Goal: Task Accomplishment & Management: Use online tool/utility

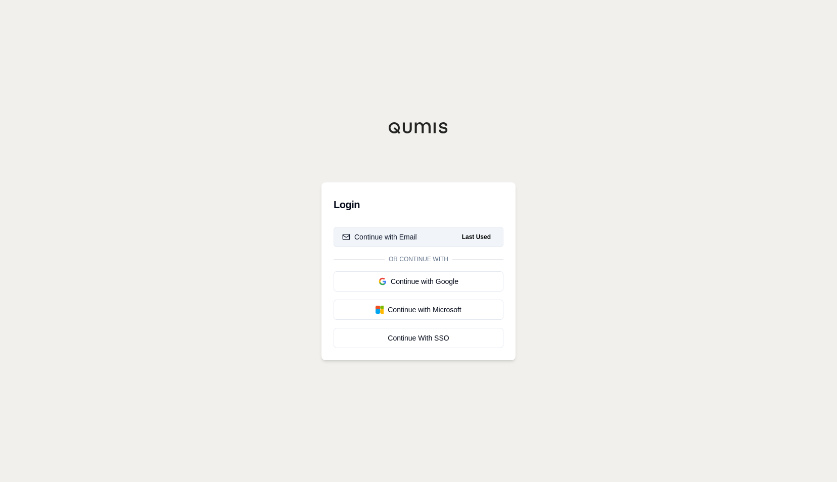
click at [403, 240] on div "Continue with Email" at bounding box center [379, 237] width 75 height 10
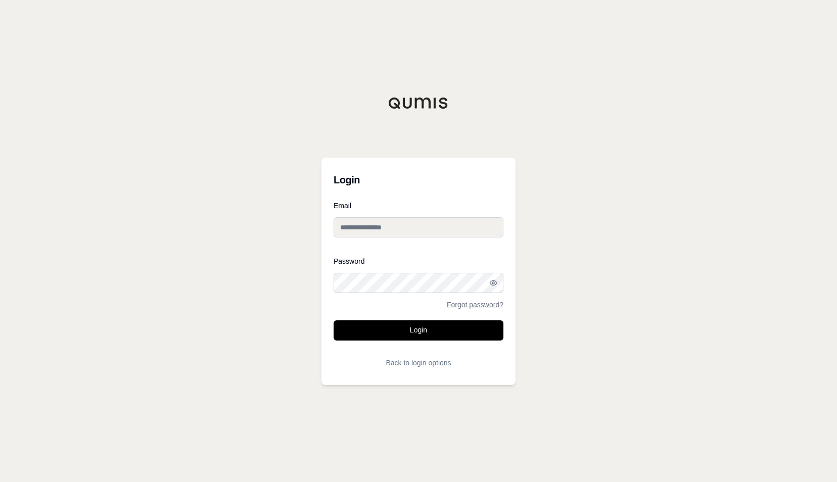
click at [396, 229] on input "Email" at bounding box center [419, 227] width 170 height 20
type input "**********"
click at [334, 321] on button "Login" at bounding box center [419, 331] width 170 height 20
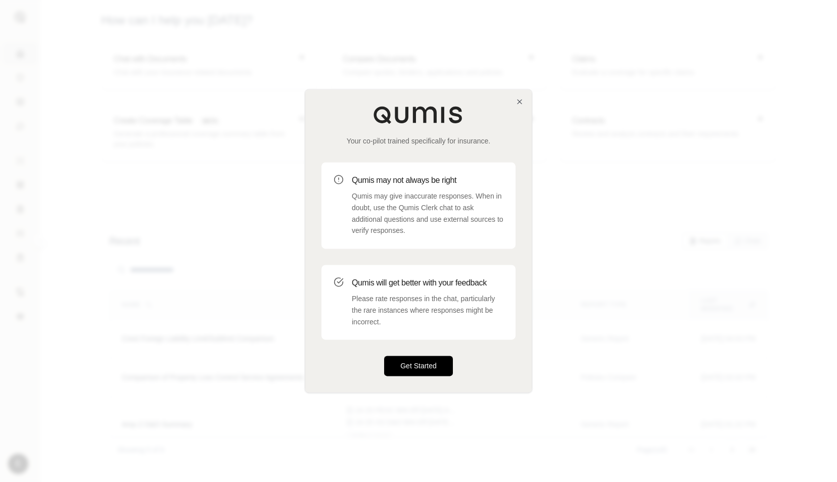
click at [427, 365] on button "Get Started" at bounding box center [418, 366] width 69 height 20
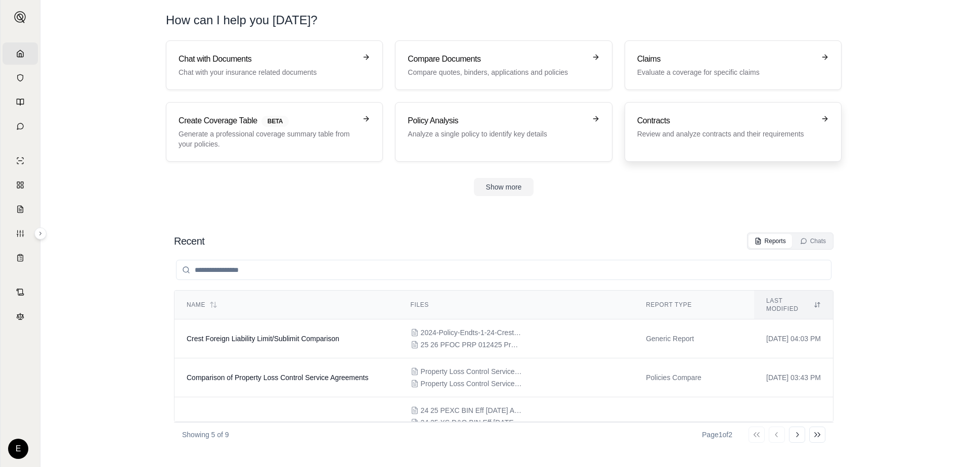
click at [714, 132] on p "Review and analyze contracts and their requirements" at bounding box center [725, 134] width 177 height 10
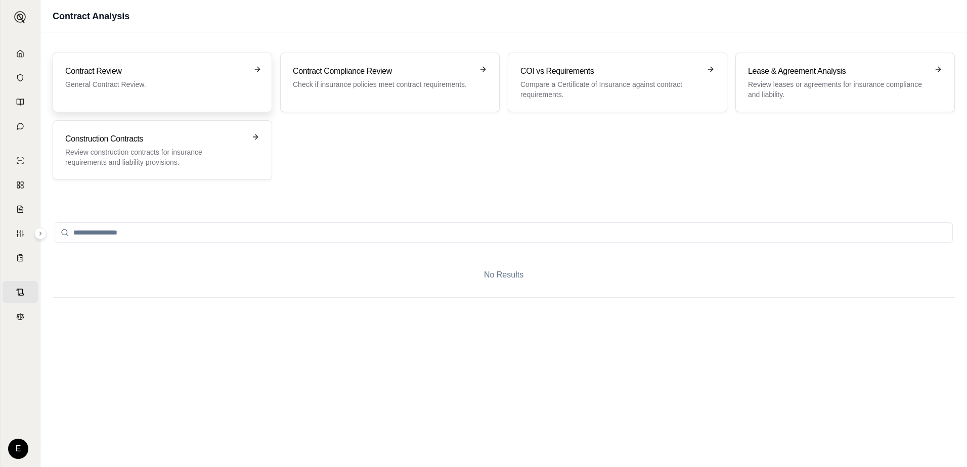
click at [103, 84] on p "General Contract Review." at bounding box center [155, 84] width 180 height 10
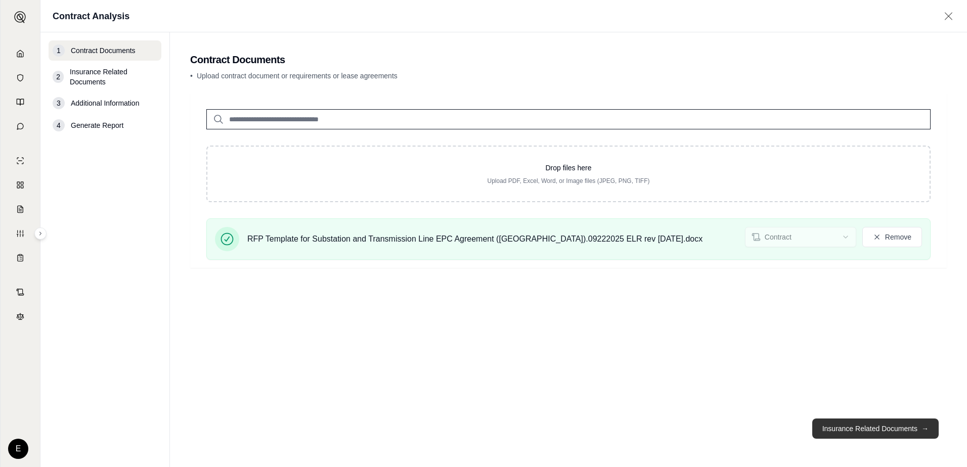
click at [837, 428] on button "Insurance Related Documents →" at bounding box center [875, 429] width 126 height 20
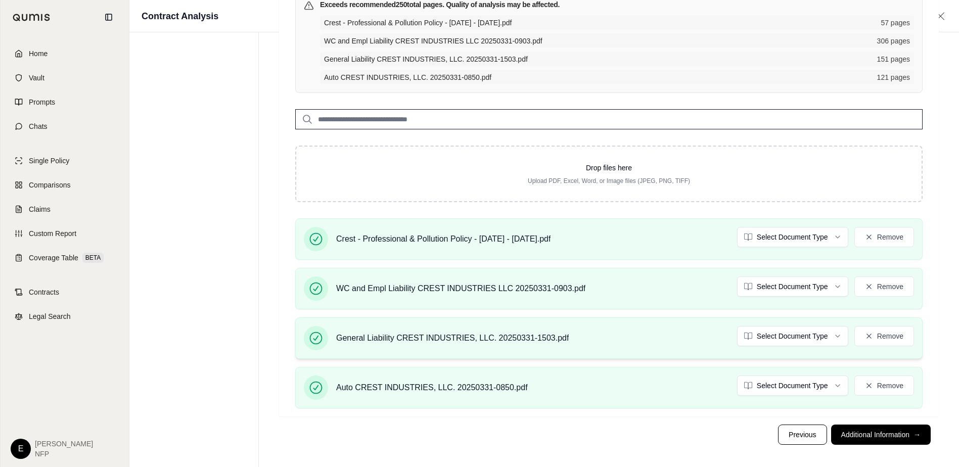
scroll to position [108, 0]
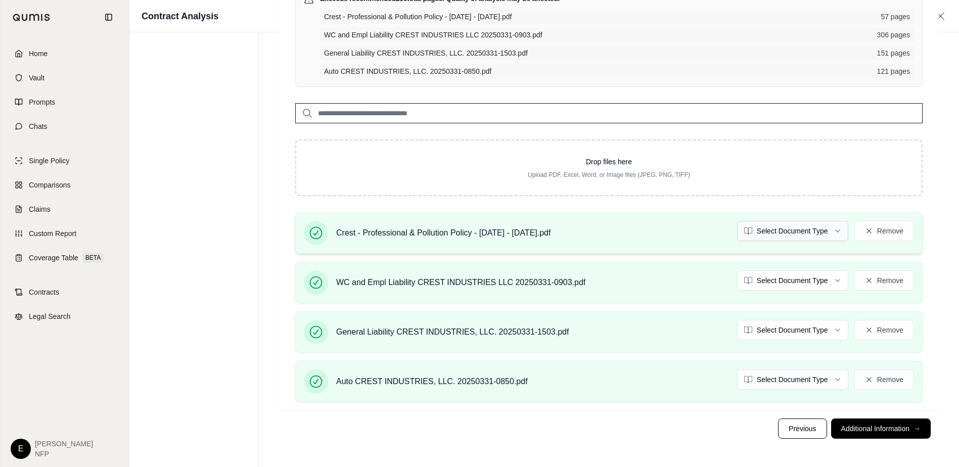
click at [836, 230] on html "Home Vault Prompts Chats Single Policy Comparisons Claims Custom Report Coverag…" at bounding box center [479, 179] width 959 height 575
click at [807, 278] on html "Home Vault Prompts Chats Single Policy Comparisons Claims Custom Report Coverag…" at bounding box center [479, 179] width 959 height 575
click at [784, 325] on html "Document type updated successfully Document type updated successfully Home Vaul…" at bounding box center [479, 179] width 959 height 575
click at [784, 383] on html "Document type updated successfully Document type updated successfully Home Vaul…" at bounding box center [479, 179] width 959 height 575
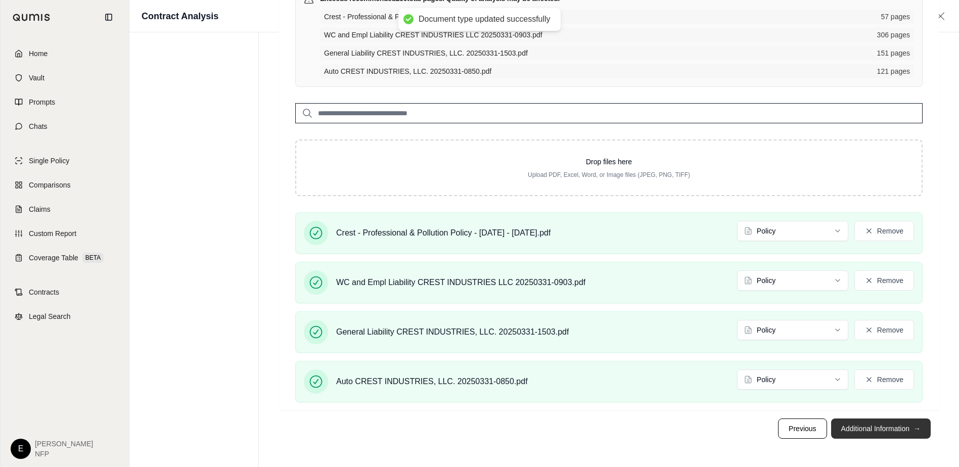
click at [837, 429] on button "Additional Information →" at bounding box center [881, 429] width 100 height 20
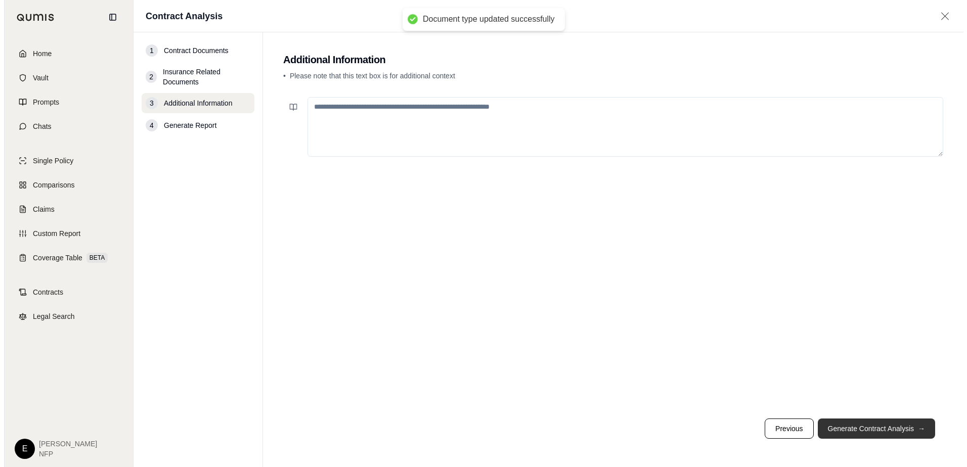
scroll to position [0, 0]
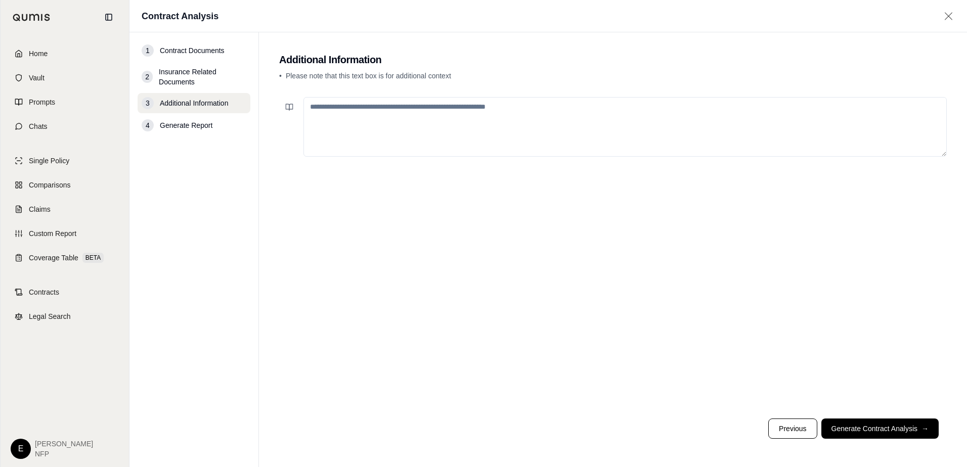
click at [479, 119] on textarea at bounding box center [624, 127] width 643 height 60
type textarea "*"
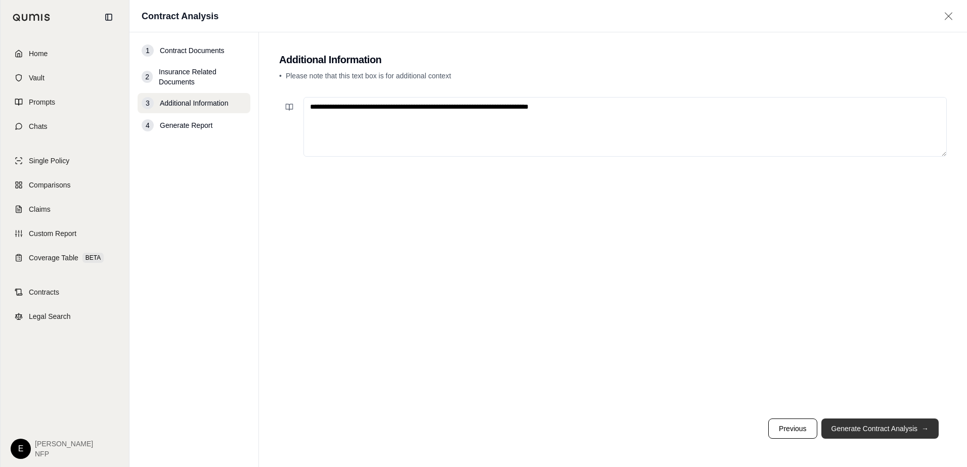
type textarea "**********"
click at [837, 434] on button "Generate Contract Analysis →" at bounding box center [879, 429] width 117 height 20
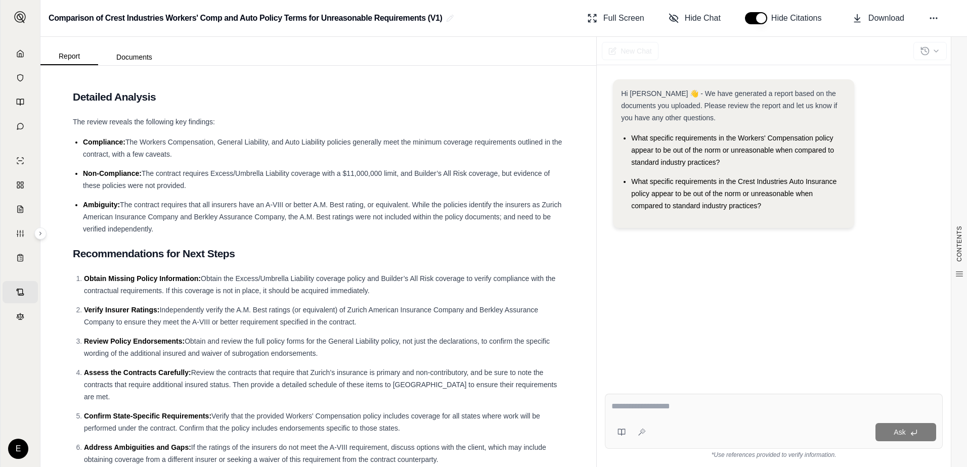
scroll to position [5487, 0]
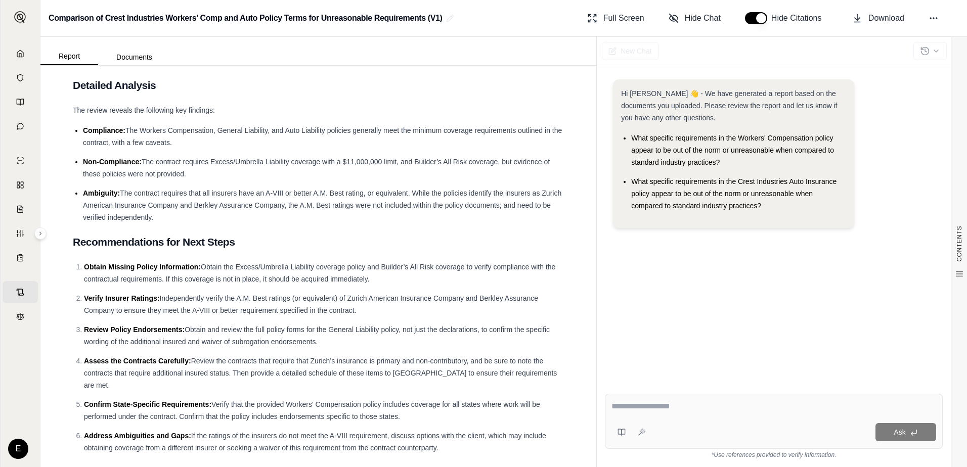
drag, startPoint x: 168, startPoint y: 350, endPoint x: 177, endPoint y: 355, distance: 10.9
click at [152, 351] on ol "Obtain Missing Policy Information: Obtain the Excess/Umbrella Liability coverag…" at bounding box center [318, 357] width 491 height 193
click at [235, 430] on li "Address Ambiguities and Gaps: If the ratings of the insurers do not meet the A-…" at bounding box center [324, 442] width 480 height 24
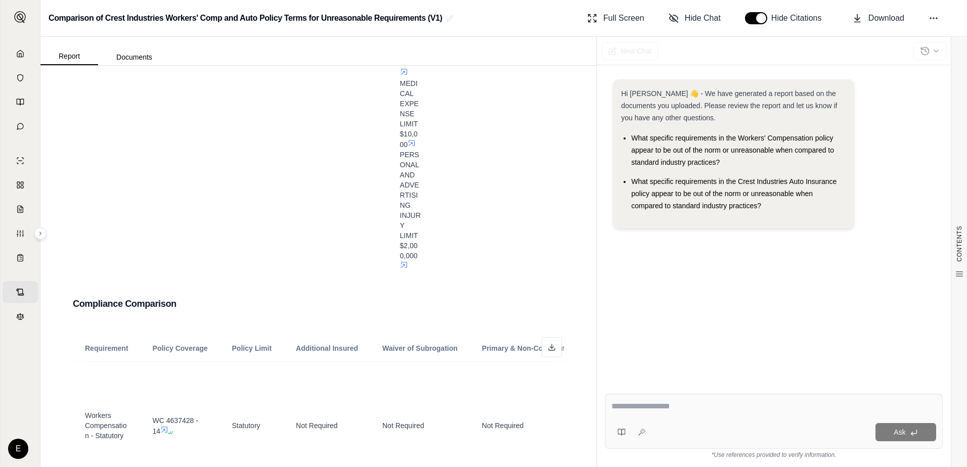
scroll to position [3717, 0]
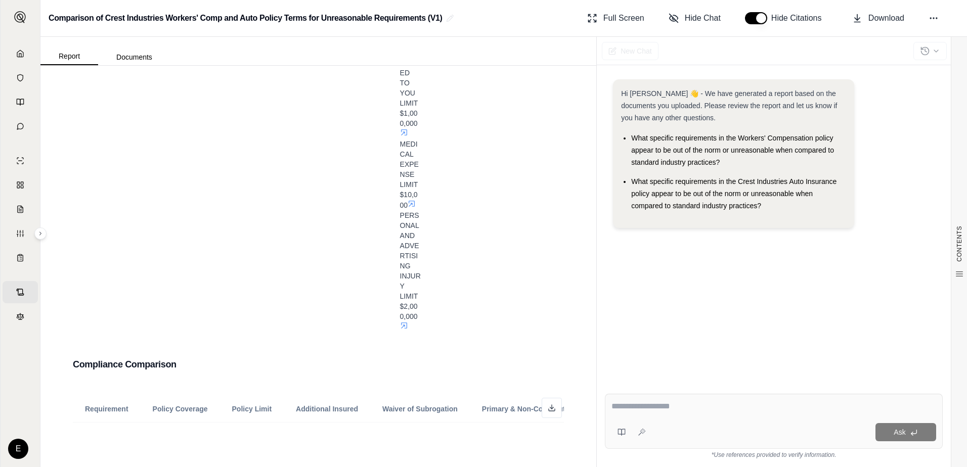
click at [678, 407] on textarea at bounding box center [773, 406] width 325 height 12
type textarea "**********"
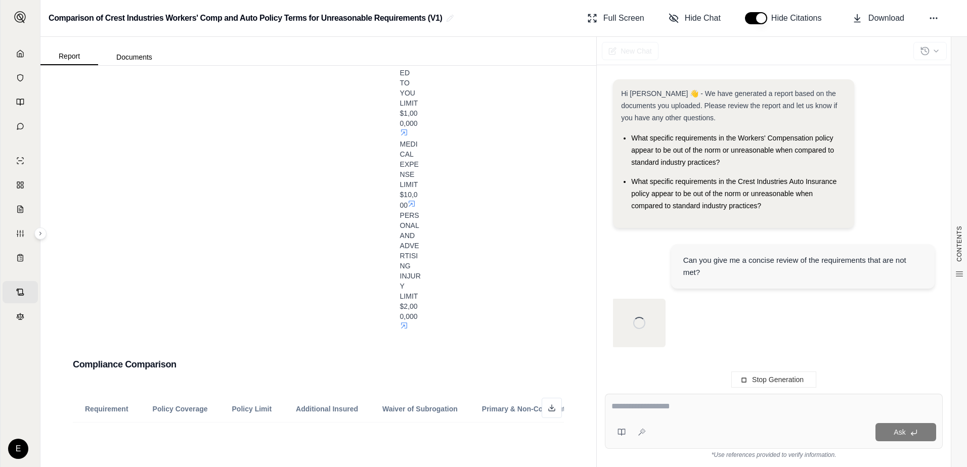
scroll to position [0, 0]
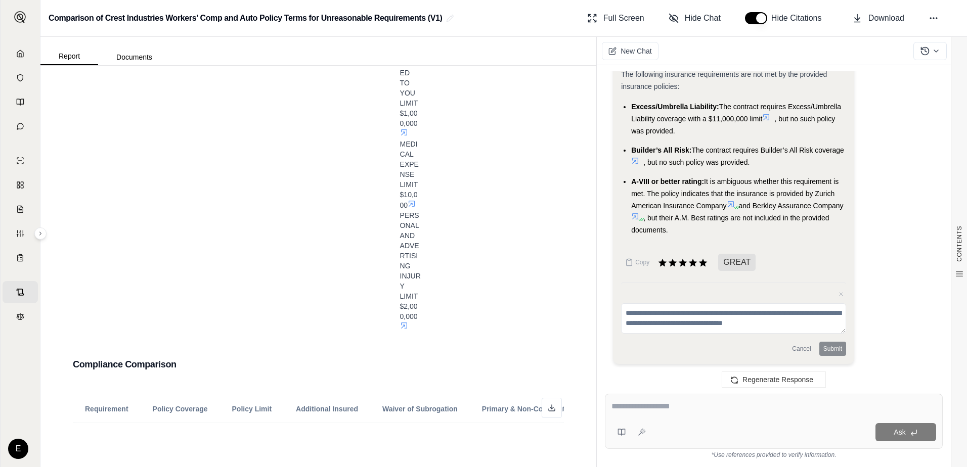
scroll to position [1207, 0]
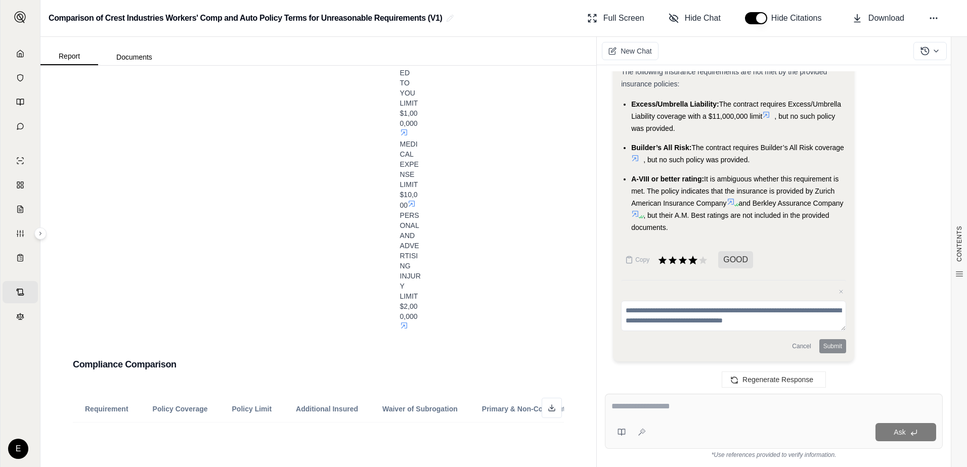
click at [693, 263] on icon at bounding box center [692, 260] width 11 height 11
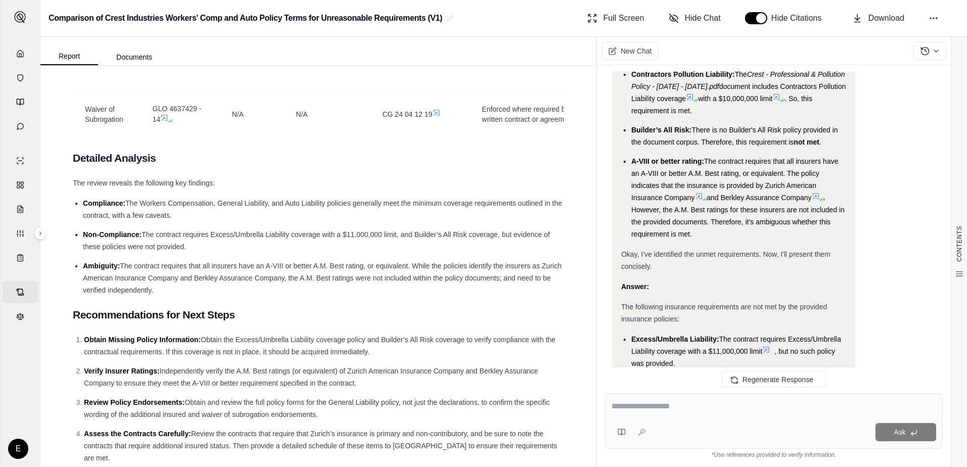
scroll to position [5487, 0]
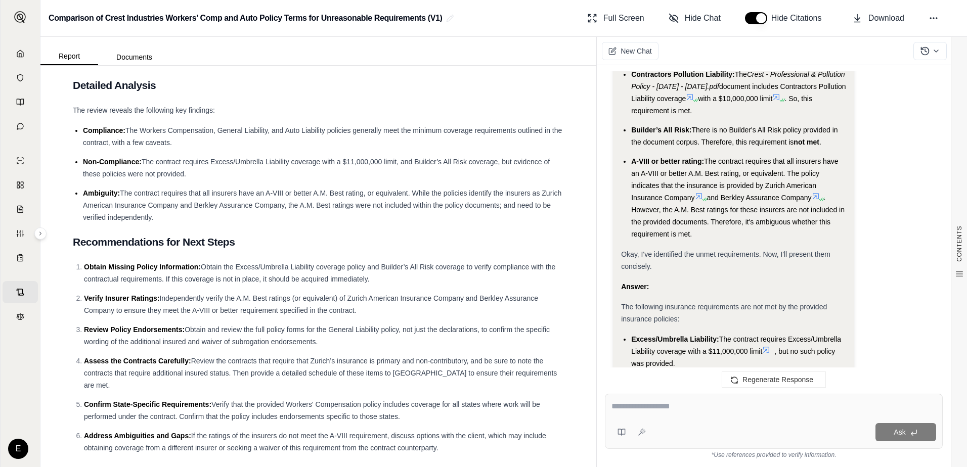
click at [711, 411] on textarea at bounding box center [773, 406] width 325 height 12
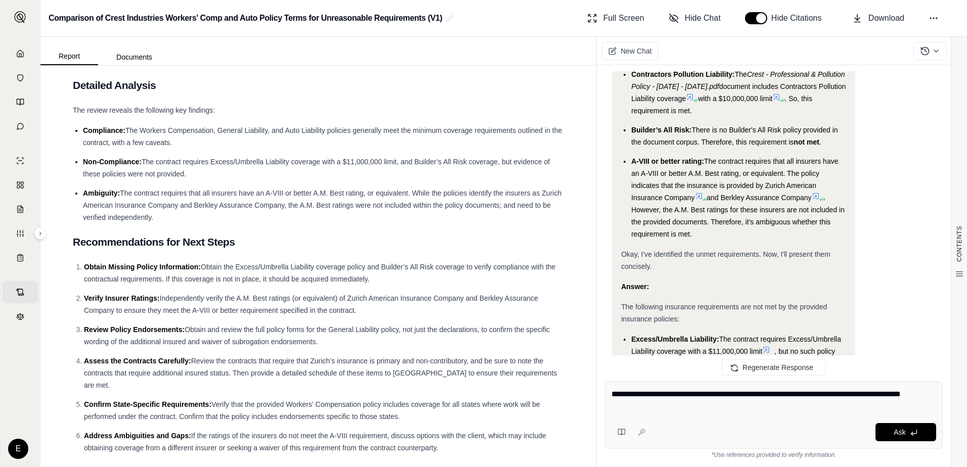
type textarea "**********"
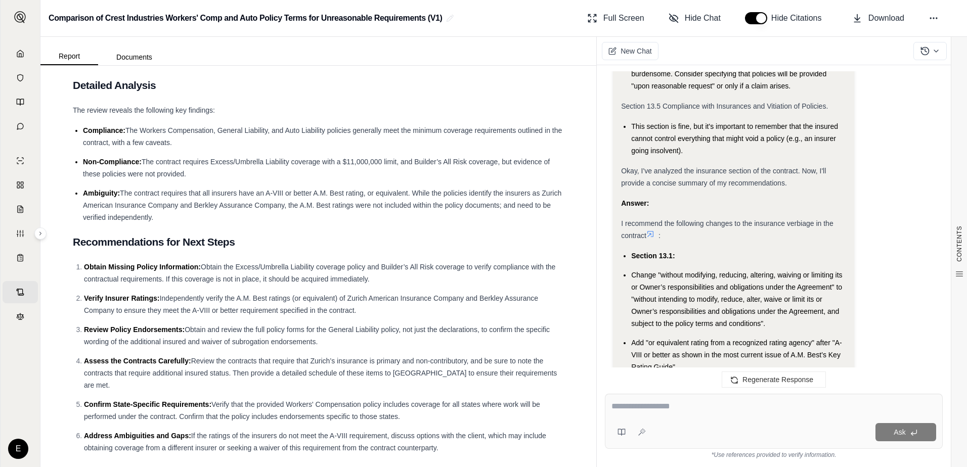
scroll to position [2067, 0]
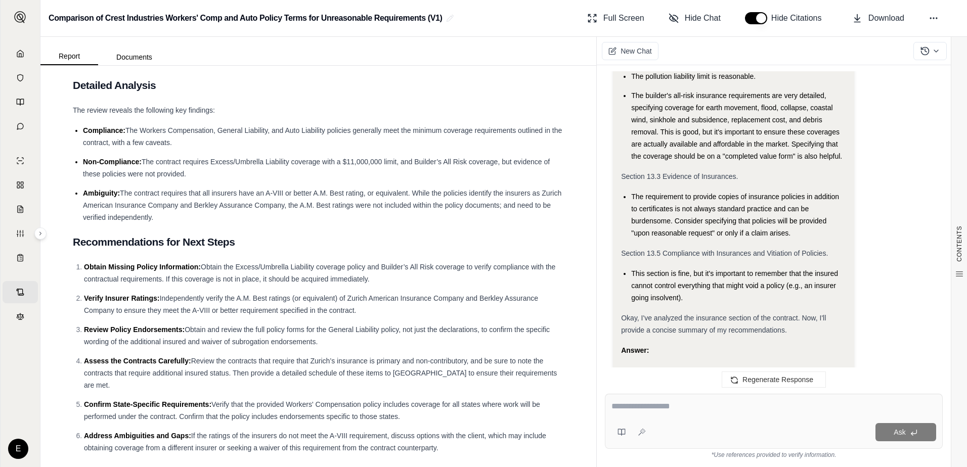
click at [670, 406] on textarea at bounding box center [773, 406] width 325 height 12
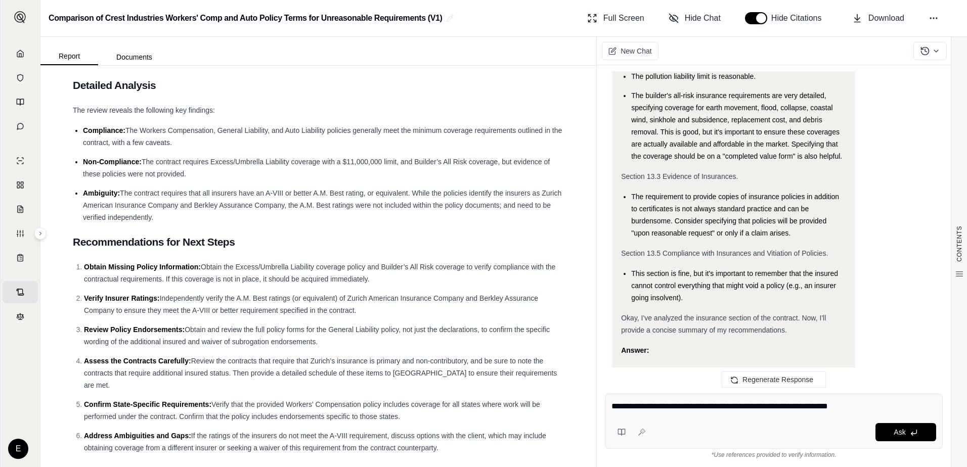
type textarea "**********"
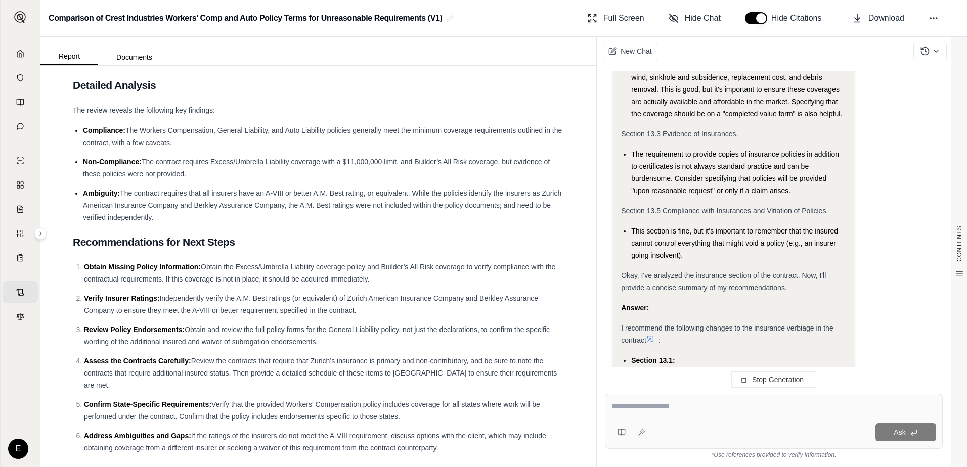
scroll to position [2031, 0]
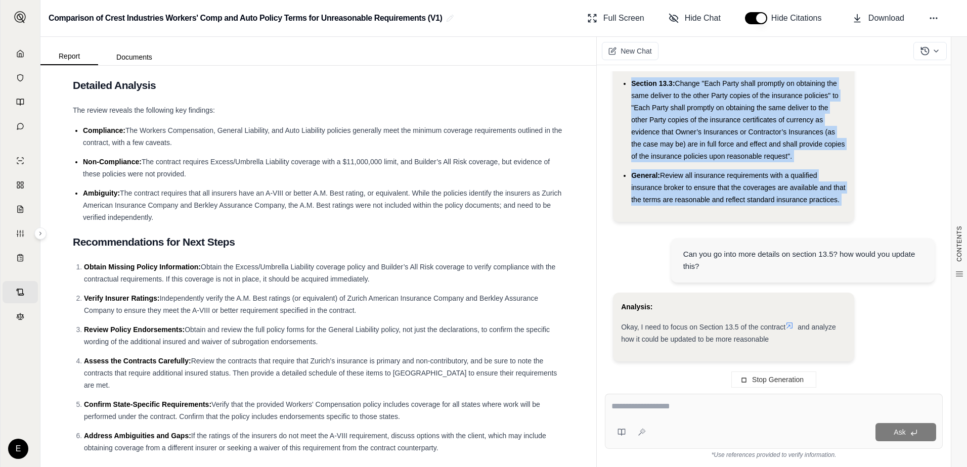
click at [623, 186] on div "Hi [PERSON_NAME] 👋 - We have generated a report based on the documents you uplo…" at bounding box center [774, 224] width 338 height 306
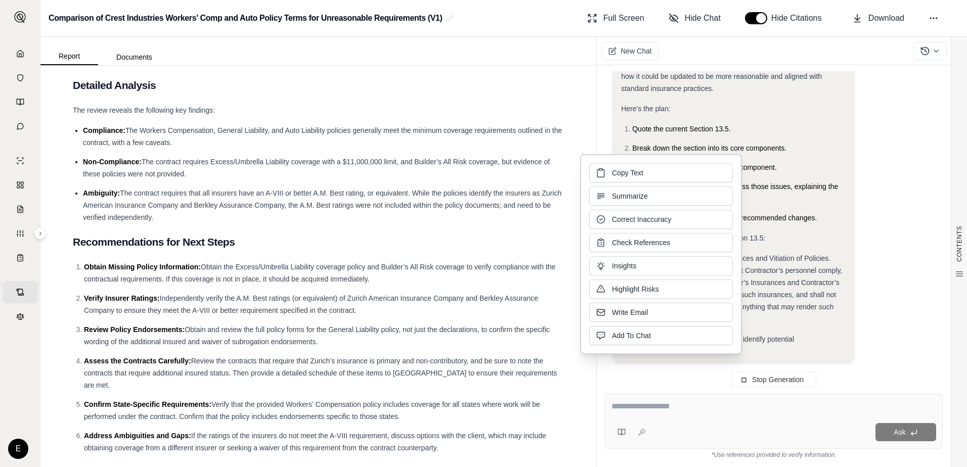
click at [837, 308] on div "Analysis: Okay, I need to focus on Section 13.5 of the contract and analyze how…" at bounding box center [774, 200] width 322 height 340
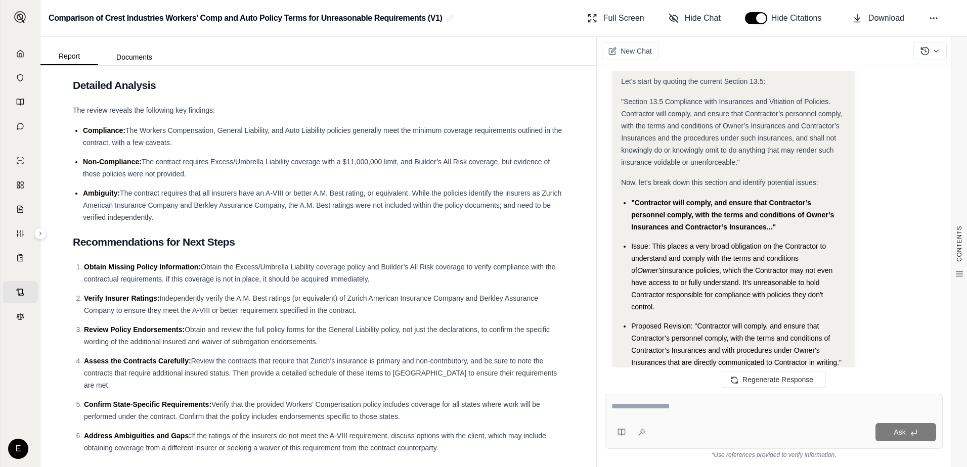
scroll to position [3182, 0]
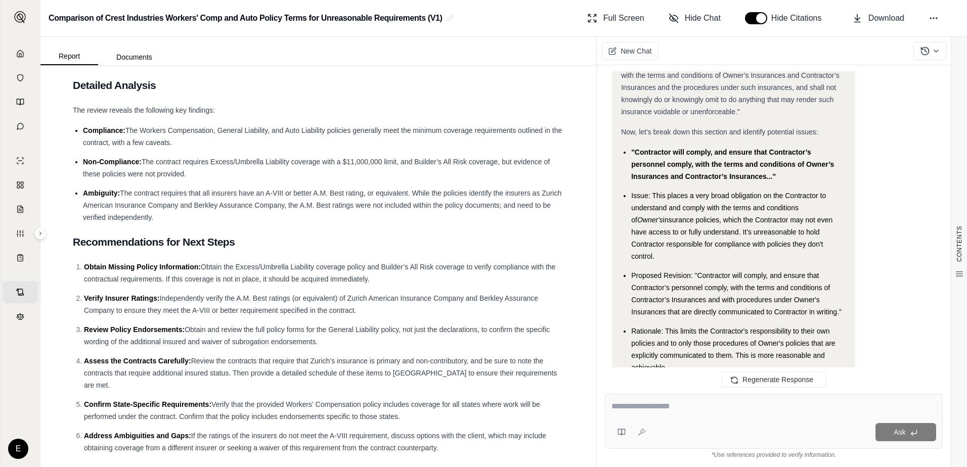
click at [711, 410] on textarea at bounding box center [773, 406] width 325 height 12
type textarea "**********"
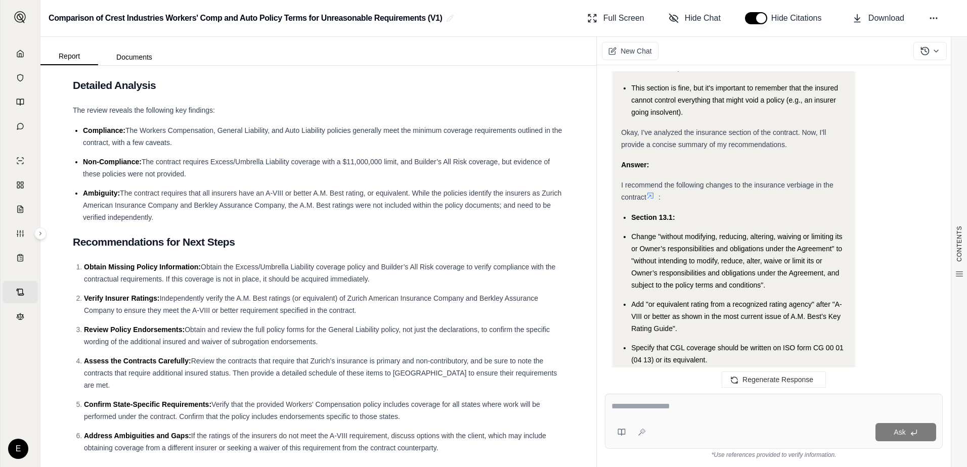
scroll to position [2279, 0]
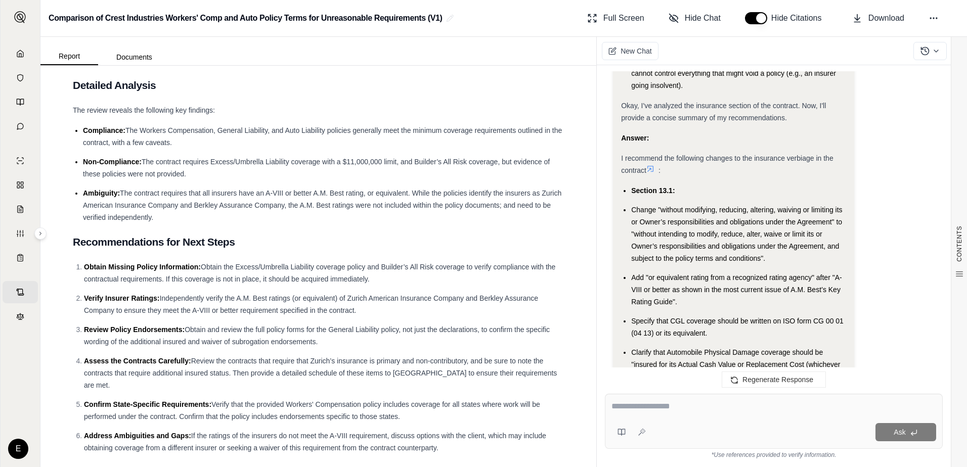
drag, startPoint x: 654, startPoint y: 411, endPoint x: 707, endPoint y: 408, distance: 53.2
click at [655, 411] on textarea at bounding box center [773, 406] width 325 height 12
type textarea "*"
paste textarea "**********"
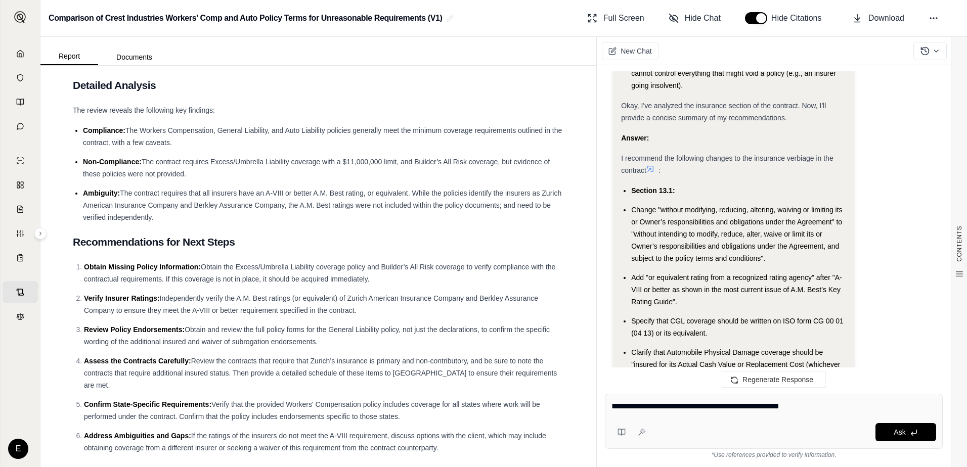
type textarea "**********"
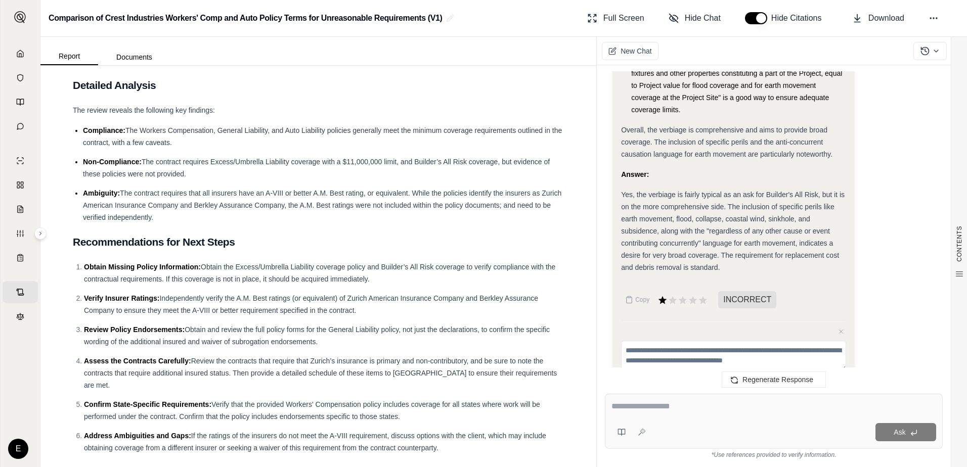
scroll to position [5593, 0]
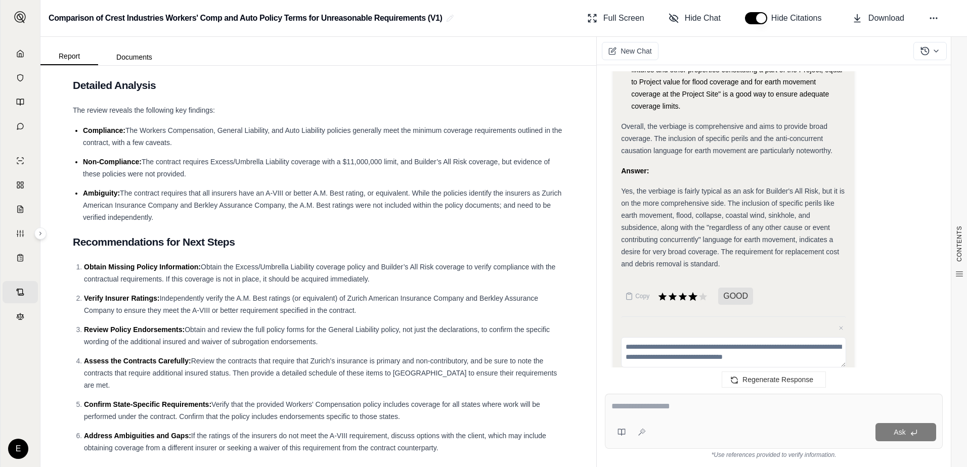
click at [694, 292] on icon at bounding box center [692, 296] width 9 height 9
click at [645, 58] on div "Hi [PERSON_NAME] 👋 - We have generated a report based on the documents you uplo…" at bounding box center [774, 262] width 354 height 410
click at [622, 43] on button "New Chat" at bounding box center [630, 51] width 56 height 18
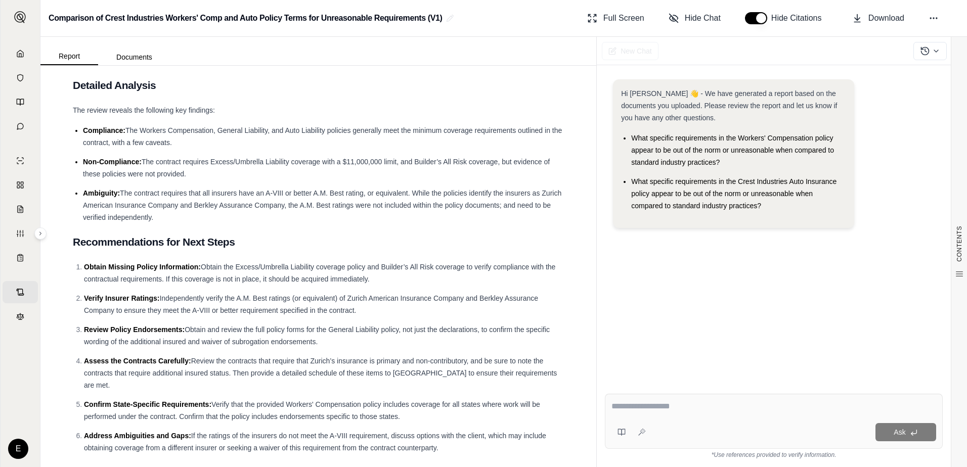
click at [18, 55] on icon at bounding box center [20, 54] width 8 height 8
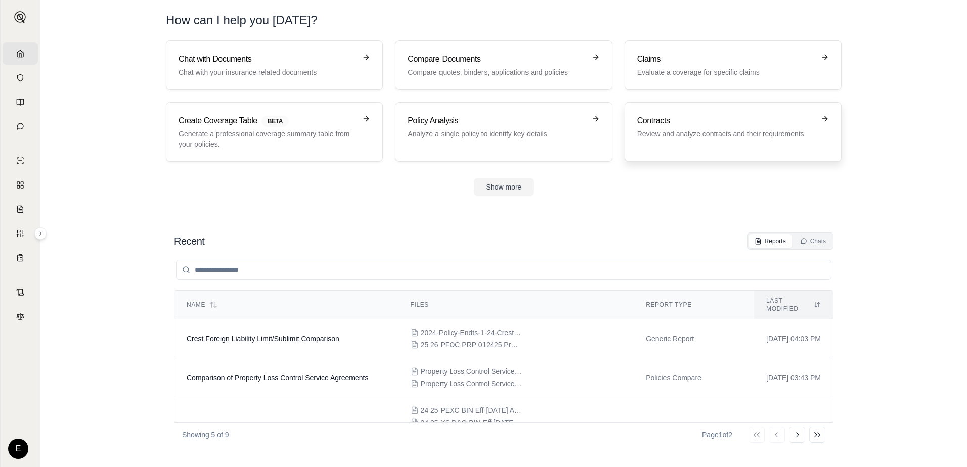
click at [672, 136] on p "Review and analyze contracts and their requirements" at bounding box center [725, 134] width 177 height 10
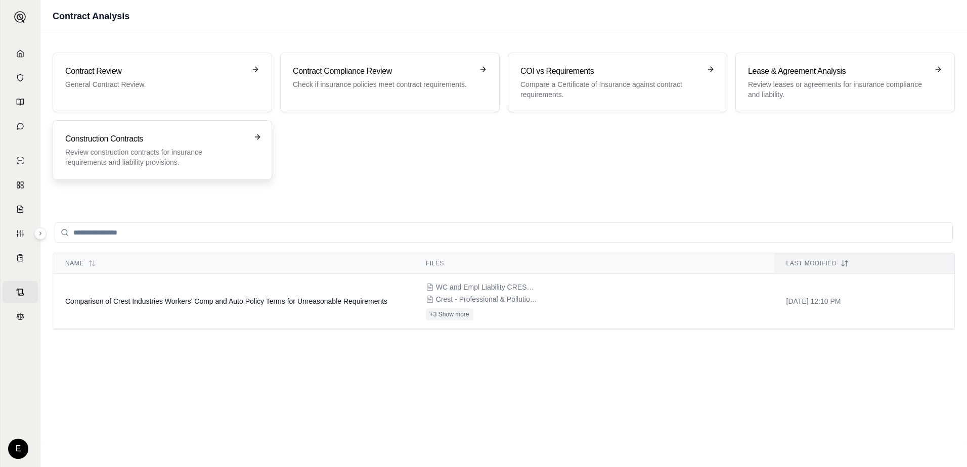
click at [156, 152] on p "Review construction contracts for insurance requirements and liability provisio…" at bounding box center [155, 157] width 180 height 20
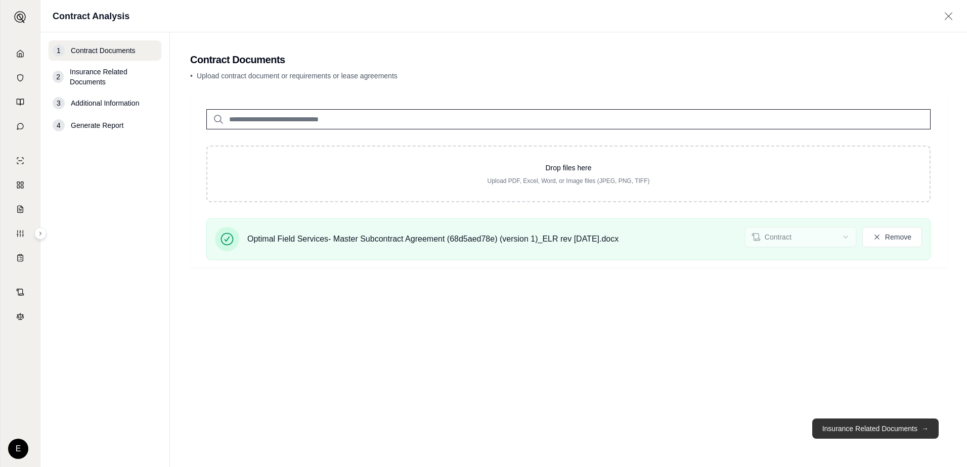
click at [837, 432] on button "Insurance Related Documents →" at bounding box center [875, 429] width 126 height 20
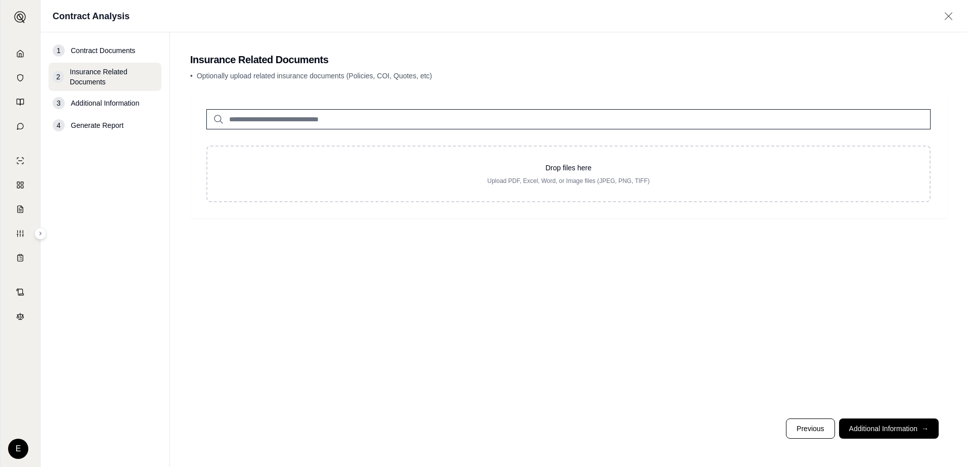
click at [302, 120] on input "search" at bounding box center [568, 119] width 724 height 20
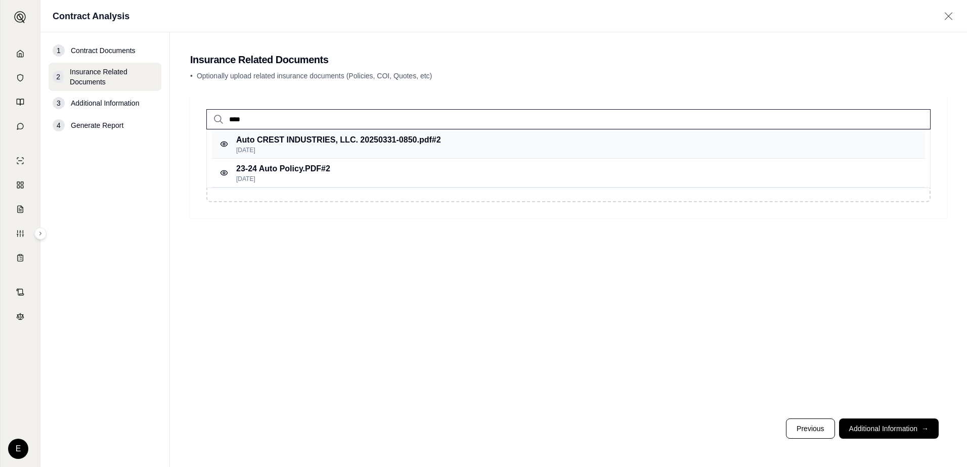
type input "****"
click at [290, 137] on p "Auto CREST INDUSTRIES, LLC. 20250331-0850.pdf #2" at bounding box center [338, 140] width 205 height 12
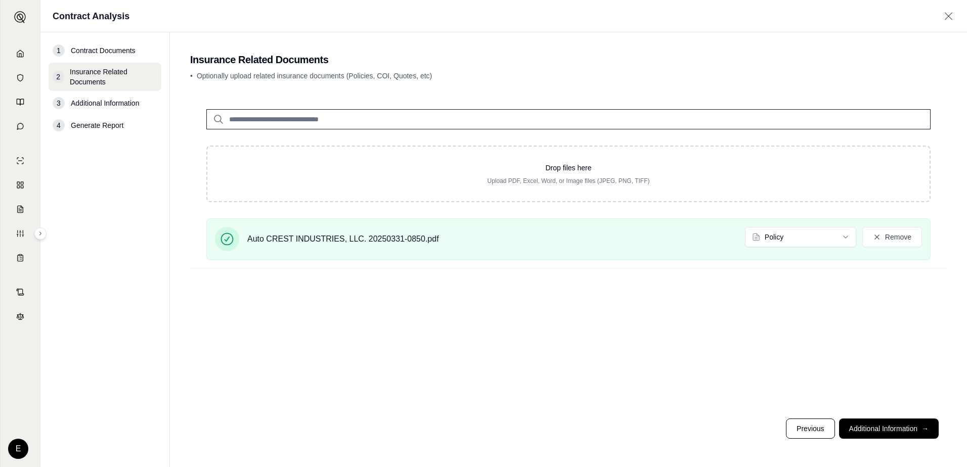
click at [389, 115] on input "search" at bounding box center [568, 119] width 724 height 20
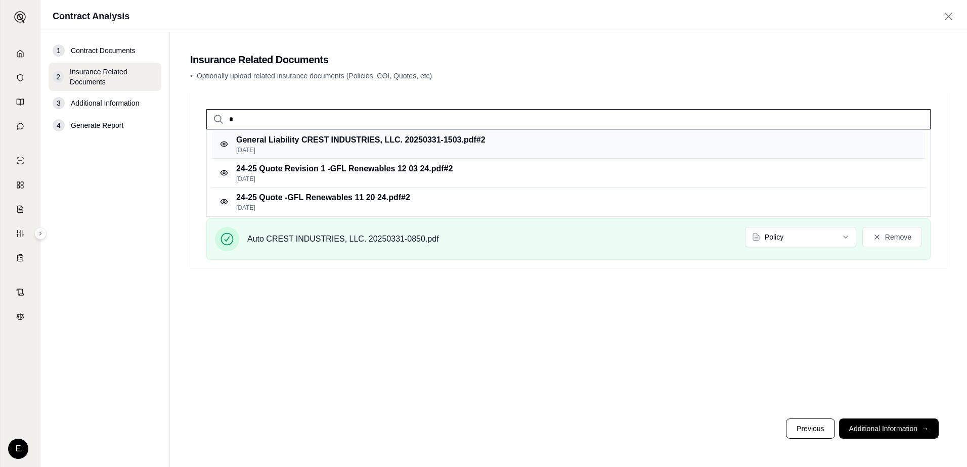
type input "*"
click at [388, 138] on p "General Liability CREST INDUSTRIES, LLC. 20250331-1503.pdf #2" at bounding box center [360, 140] width 249 height 12
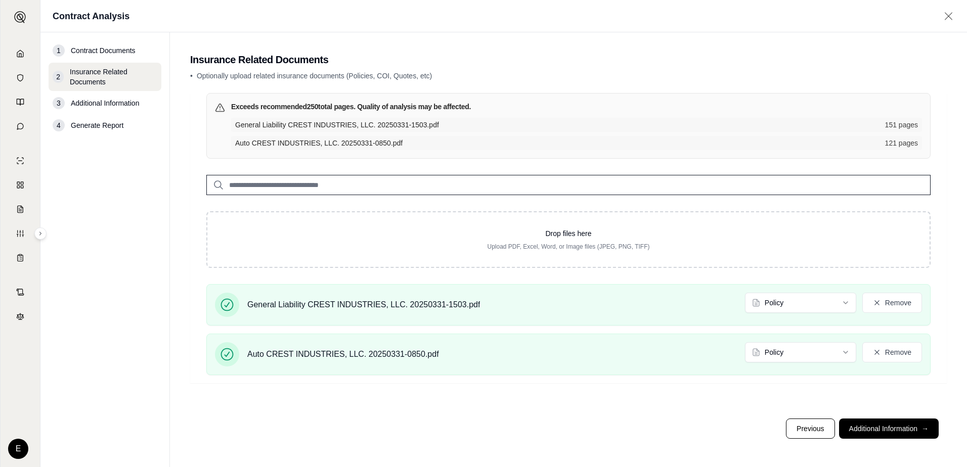
click at [322, 184] on input "search" at bounding box center [568, 185] width 724 height 20
click at [837, 304] on button "Remove" at bounding box center [892, 303] width 60 height 20
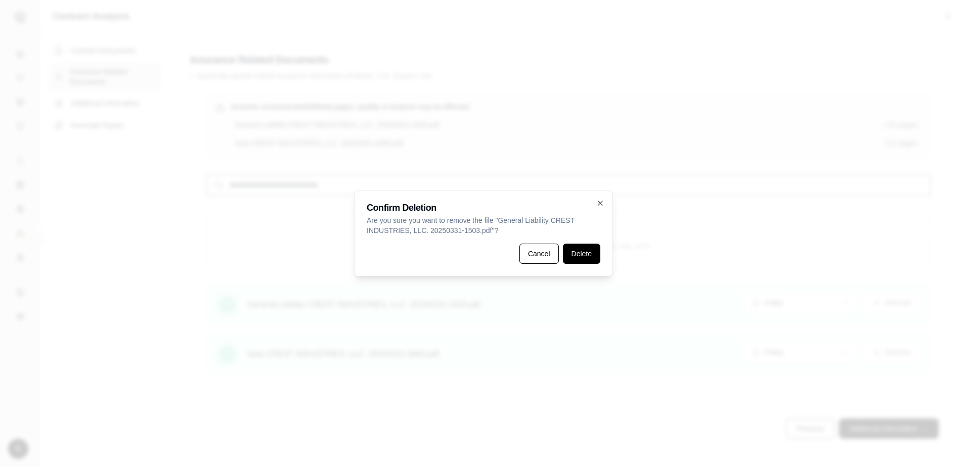
click at [577, 257] on button "Delete" at bounding box center [581, 254] width 37 height 20
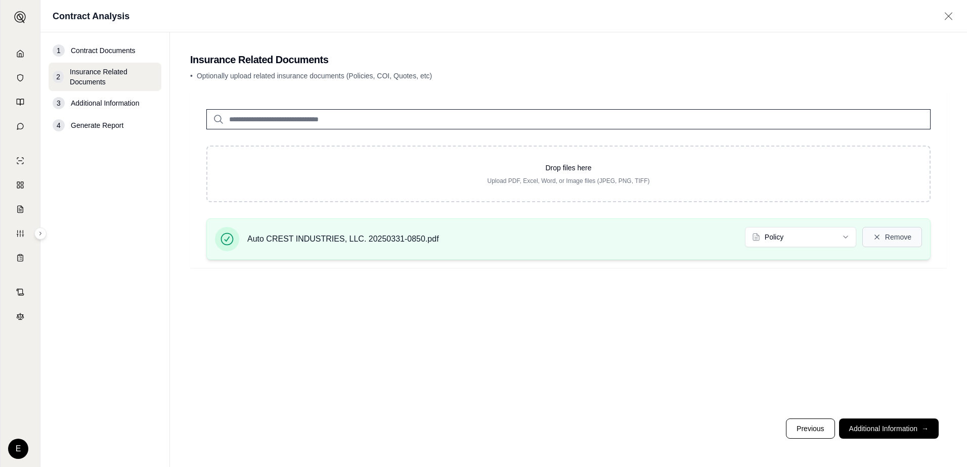
click at [837, 234] on button "Remove" at bounding box center [892, 237] width 60 height 20
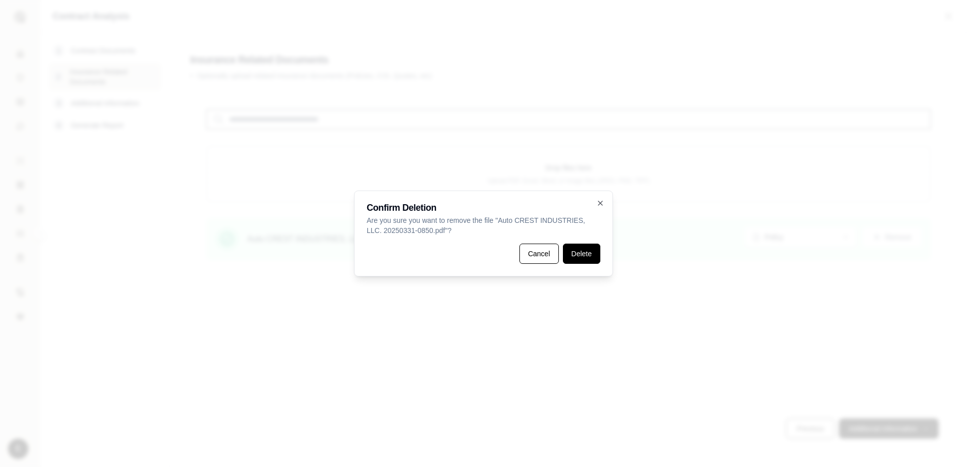
click at [577, 260] on button "Delete" at bounding box center [581, 254] width 37 height 20
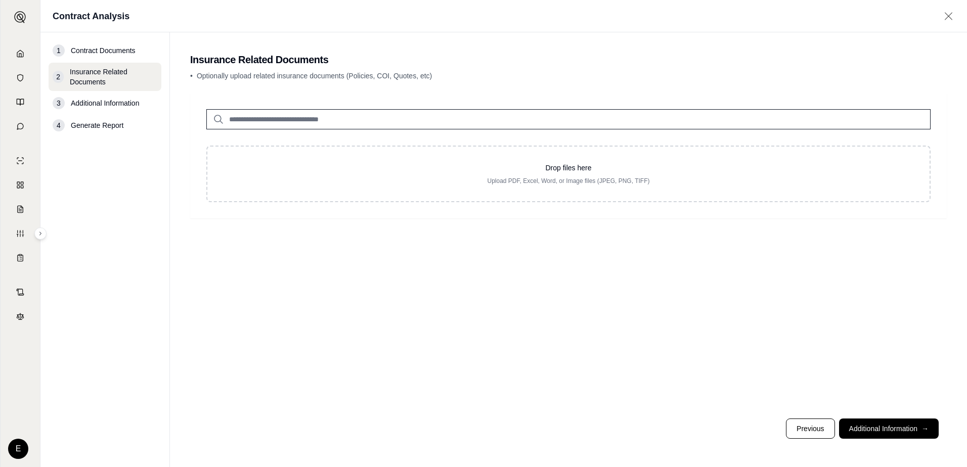
click at [260, 120] on input "search" at bounding box center [568, 119] width 724 height 20
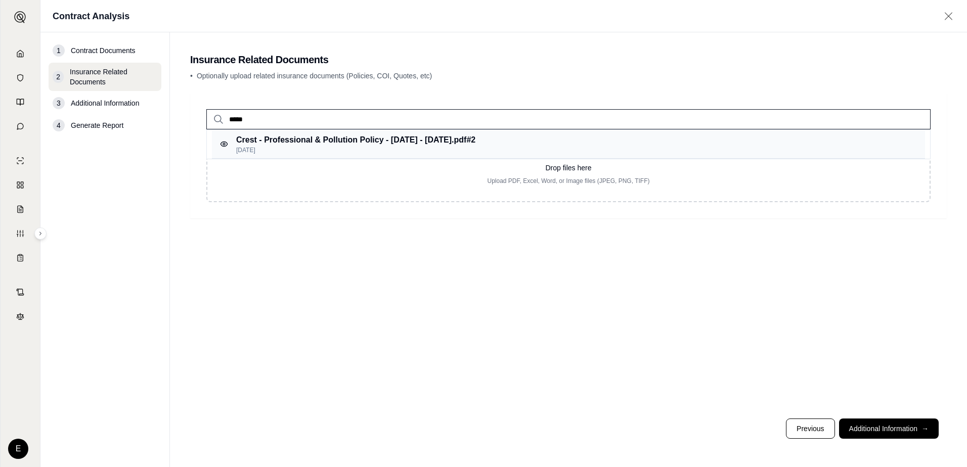
type input "*****"
click at [254, 148] on p "[DATE]" at bounding box center [355, 150] width 239 height 8
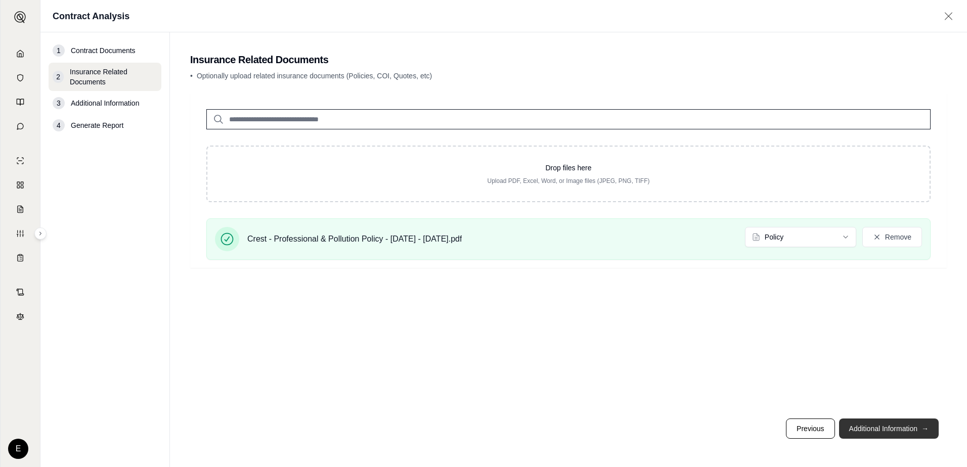
click at [837, 429] on button "Additional Information →" at bounding box center [889, 429] width 100 height 20
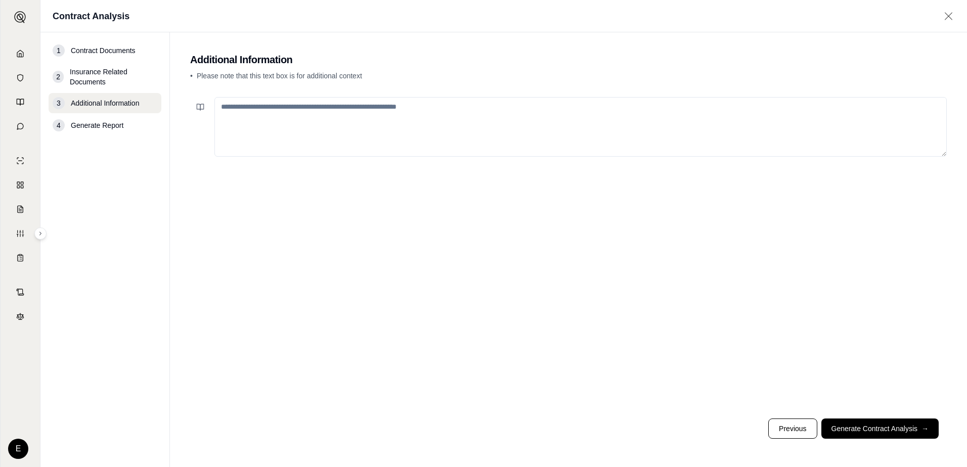
click at [444, 112] on textarea at bounding box center [580, 127] width 732 height 60
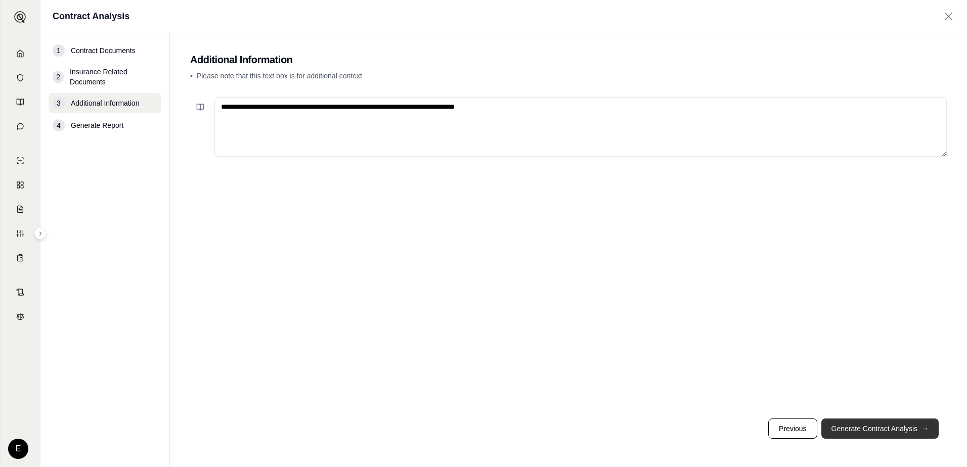
type textarea "**********"
click at [837, 425] on button "Generate Contract Analysis →" at bounding box center [879, 429] width 117 height 20
